Goal: Task Accomplishment & Management: Understand process/instructions

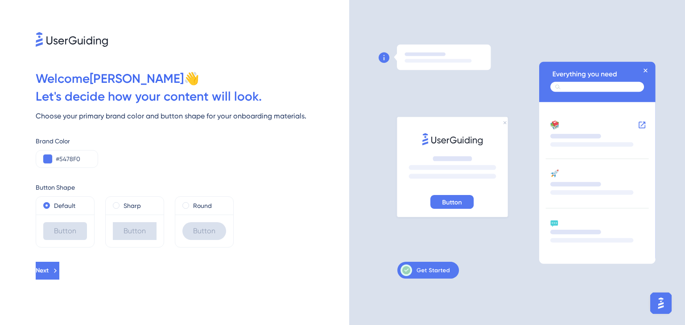
click at [419, 270] on icon at bounding box center [424, 271] width 49 height 12
click at [70, 228] on div "Button" at bounding box center [65, 231] width 44 height 18
click at [49, 267] on span "Next" at bounding box center [42, 271] width 13 height 11
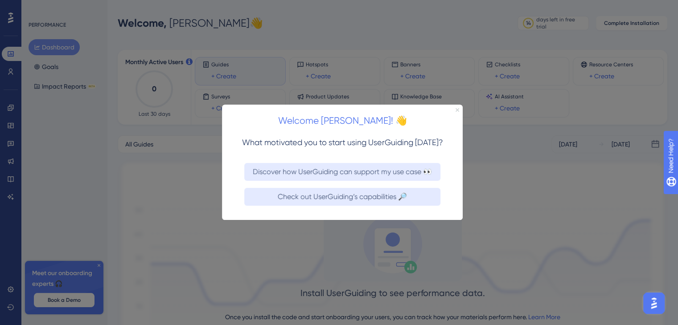
click at [459, 108] on icon "Close Preview" at bounding box center [457, 110] width 4 height 4
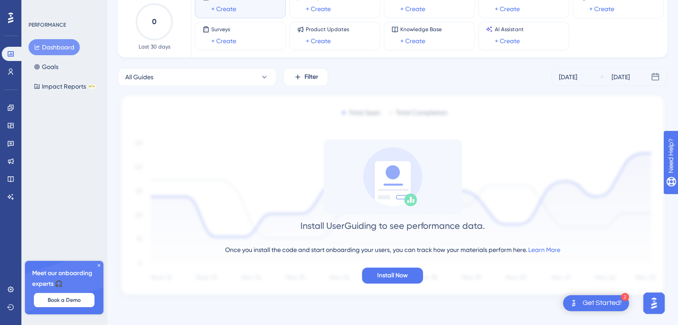
scroll to position [70, 0]
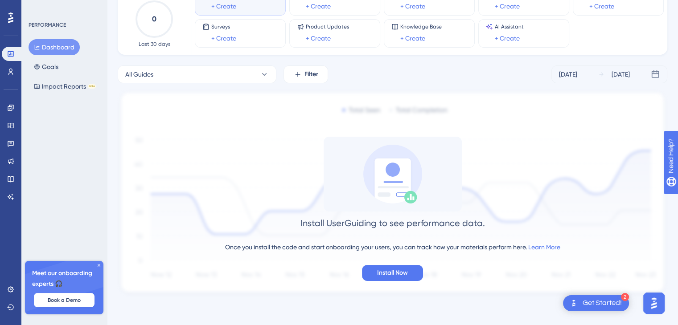
click at [100, 267] on icon at bounding box center [98, 265] width 5 height 5
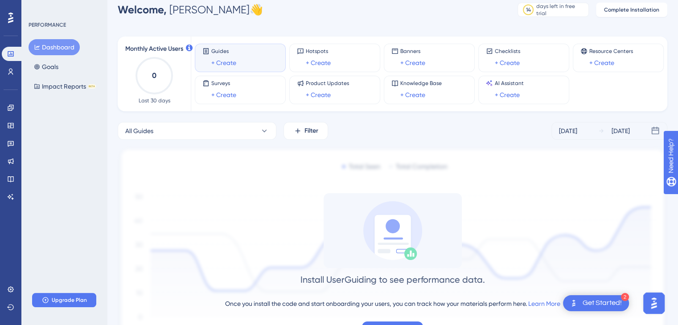
scroll to position [0, 0]
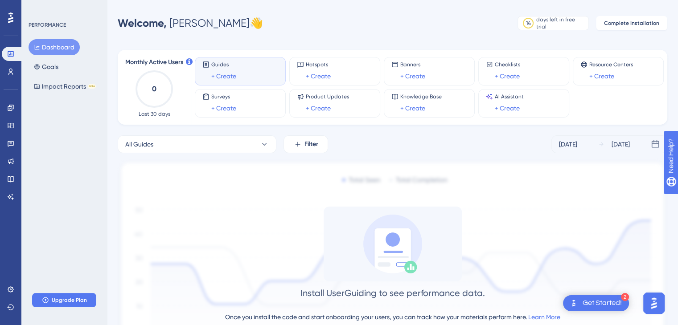
click at [12, 18] on icon at bounding box center [10, 17] width 5 height 11
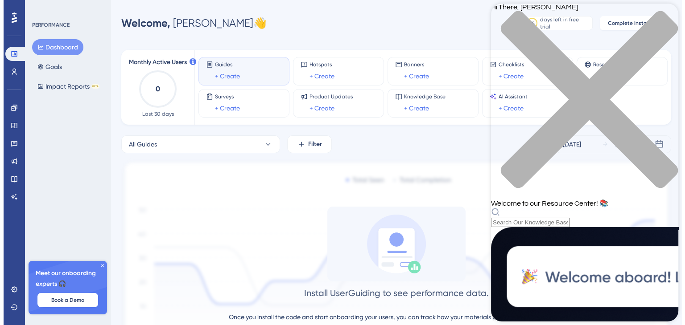
scroll to position [342, 0]
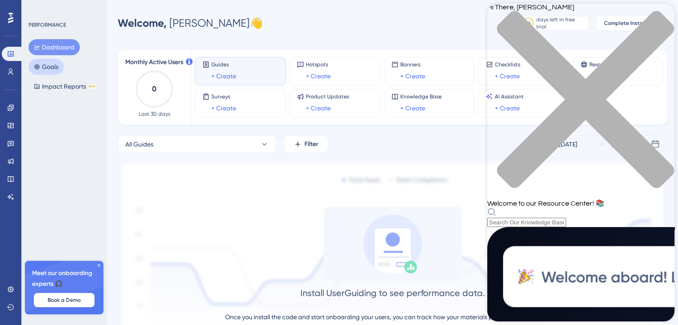
drag, startPoint x: 63, startPoint y: 63, endPoint x: 172, endPoint y: 16, distance: 118.8
click at [63, 63] on button "Goals" at bounding box center [46, 67] width 35 height 16
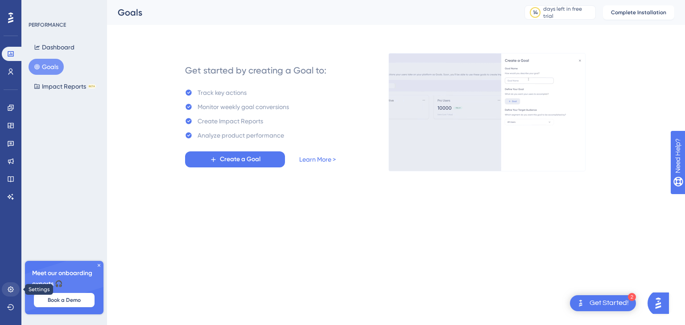
click at [9, 295] on div "✨ Save My Spot!✨" at bounding box center [80, 291] width 144 height 17
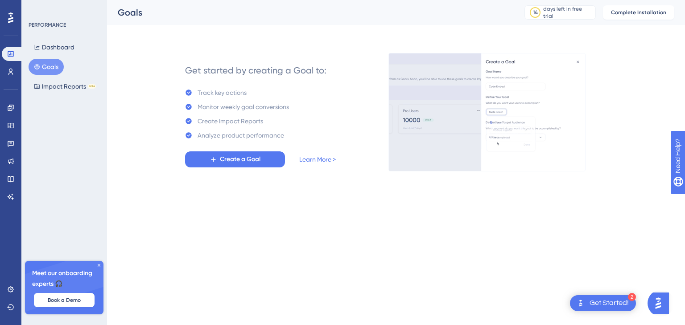
click at [11, 292] on div "✨ Save My Spot!✨" at bounding box center [80, 291] width 144 height 17
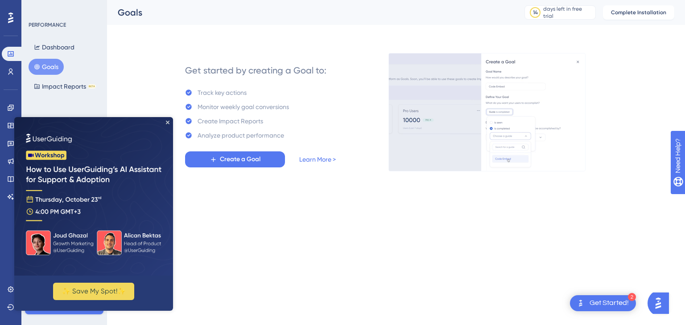
click at [14, 288] on html "✨ Save My Spot!✨" at bounding box center [93, 214] width 159 height 194
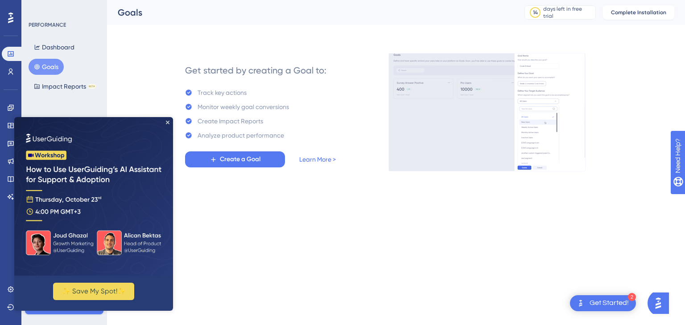
click at [285, 200] on html "2 Get Started! Performance Users Engagement Widgets Feedback Product Updates Kn…" at bounding box center [342, 100] width 685 height 200
click at [169, 121] on icon "Close Preview" at bounding box center [168, 123] width 4 height 4
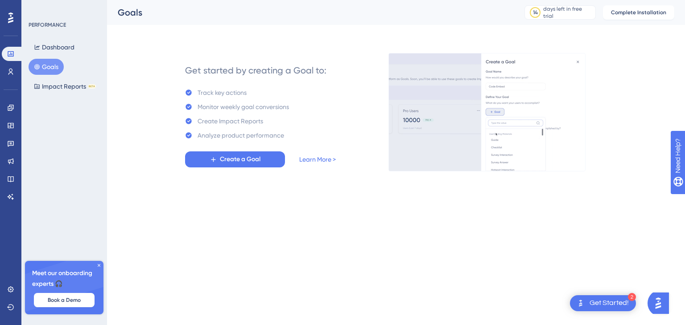
click at [9, 20] on icon at bounding box center [10, 17] width 5 height 11
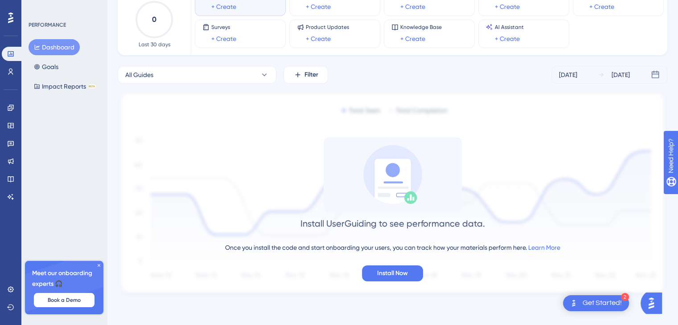
scroll to position [70, 0]
